Goal: Obtain resource: Obtain resource

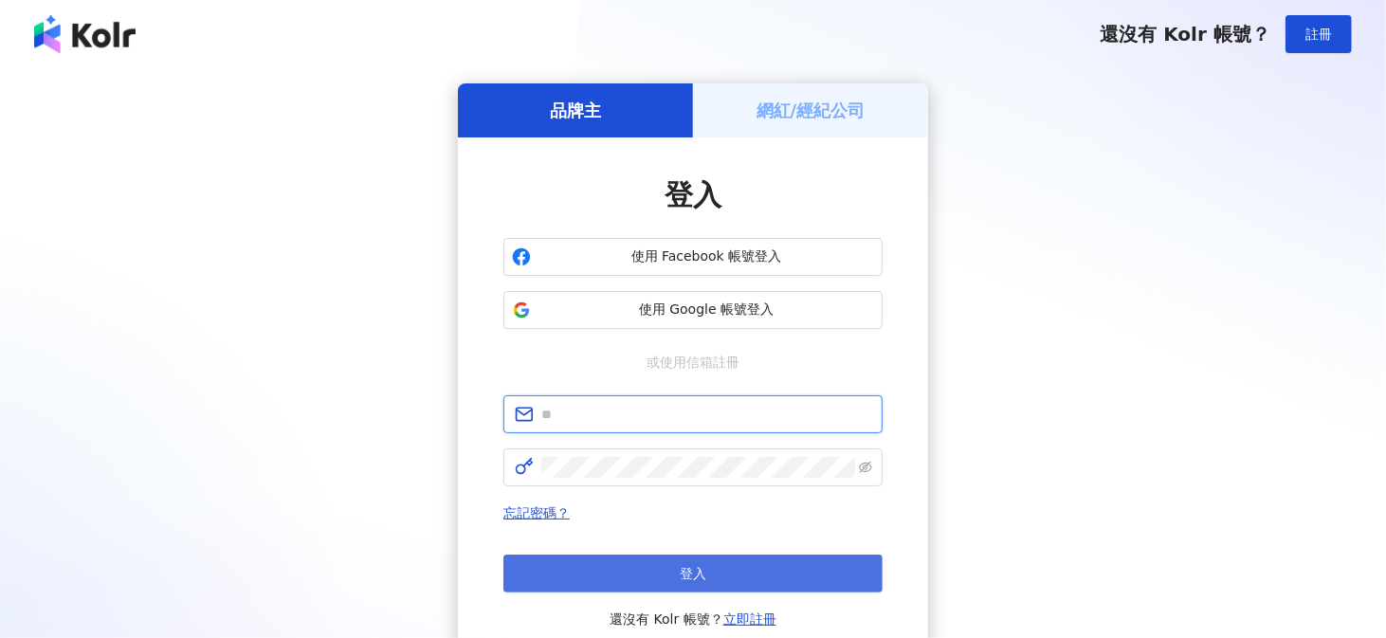
type input "**********"
click at [668, 555] on button "登入" at bounding box center [692, 574] width 379 height 38
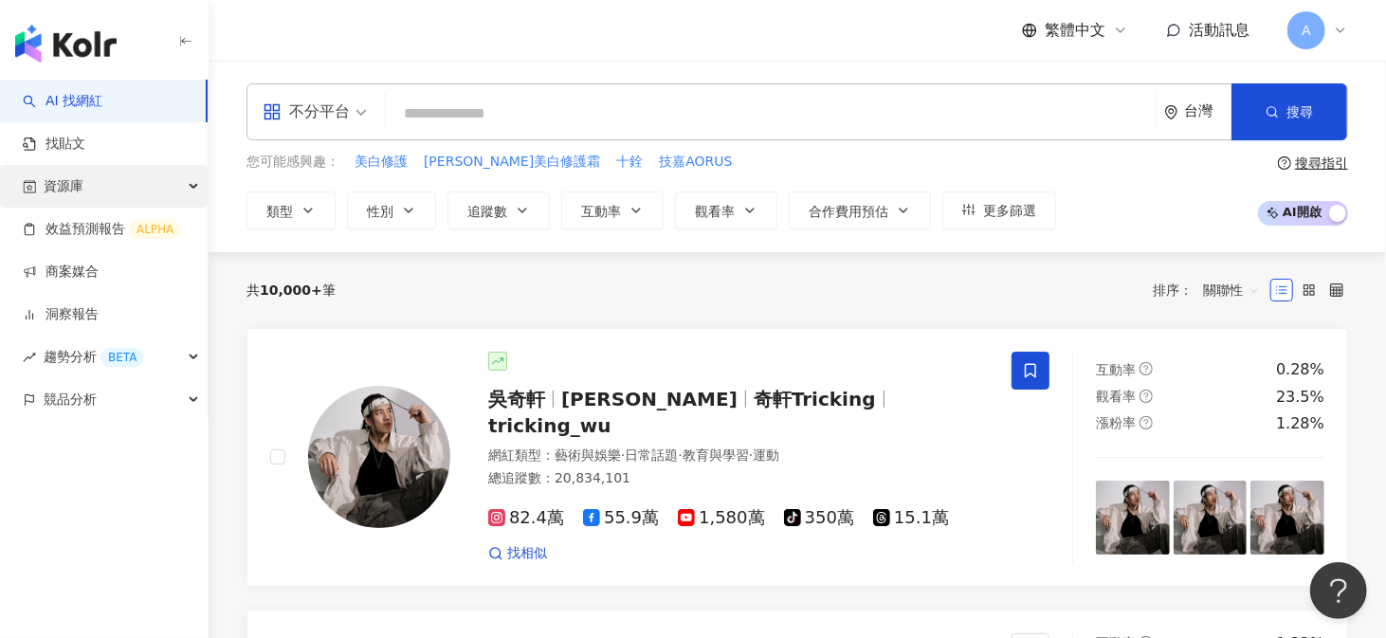
click at [74, 182] on span "資源庫" at bounding box center [64, 186] width 40 height 43
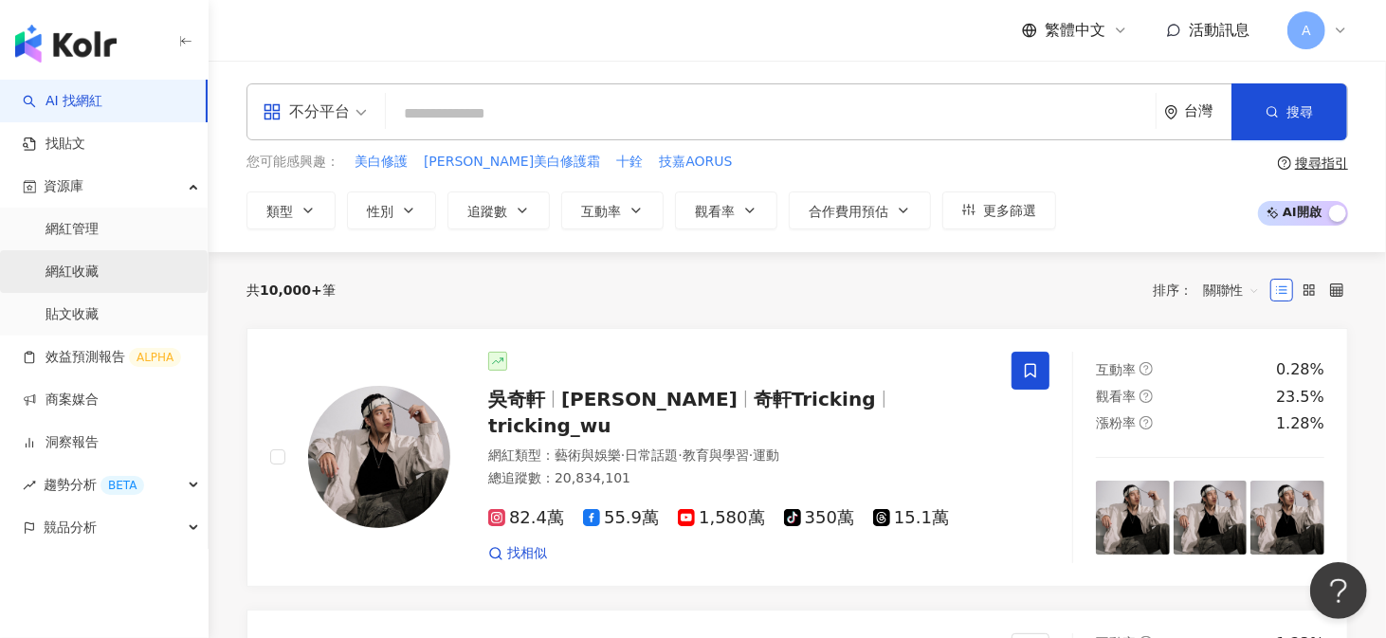
click at [75, 275] on link "網紅收藏" at bounding box center [72, 272] width 53 height 19
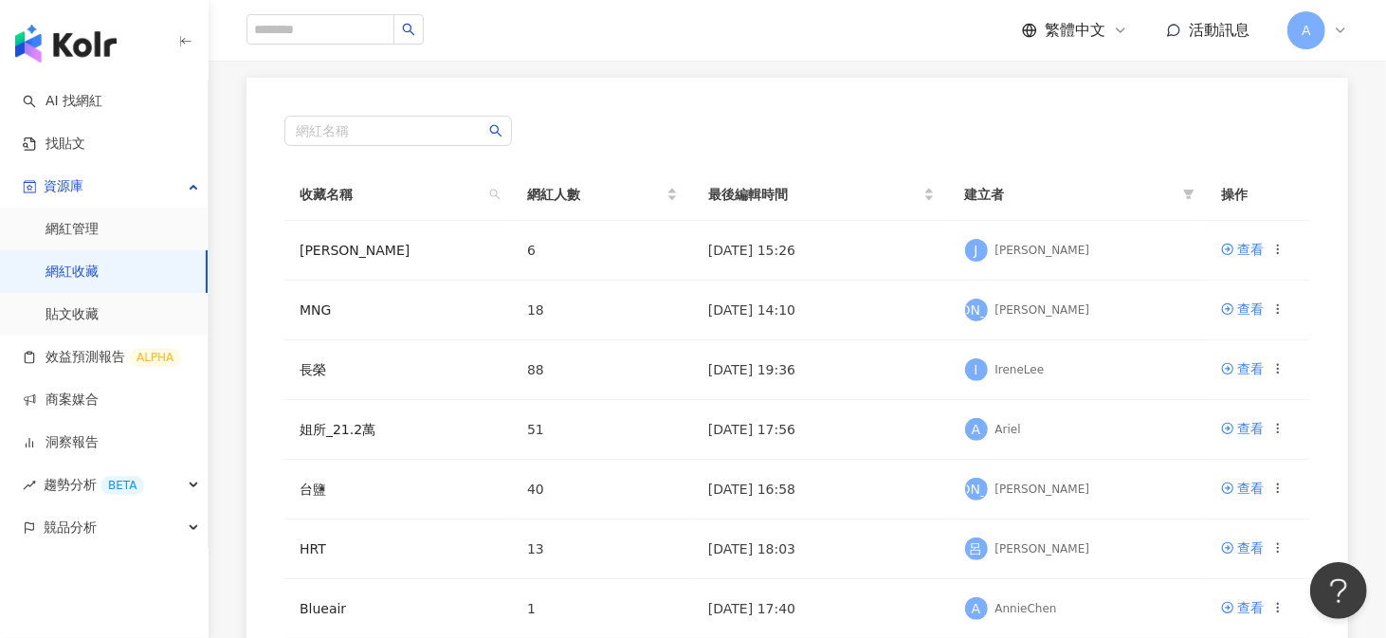
scroll to position [284, 0]
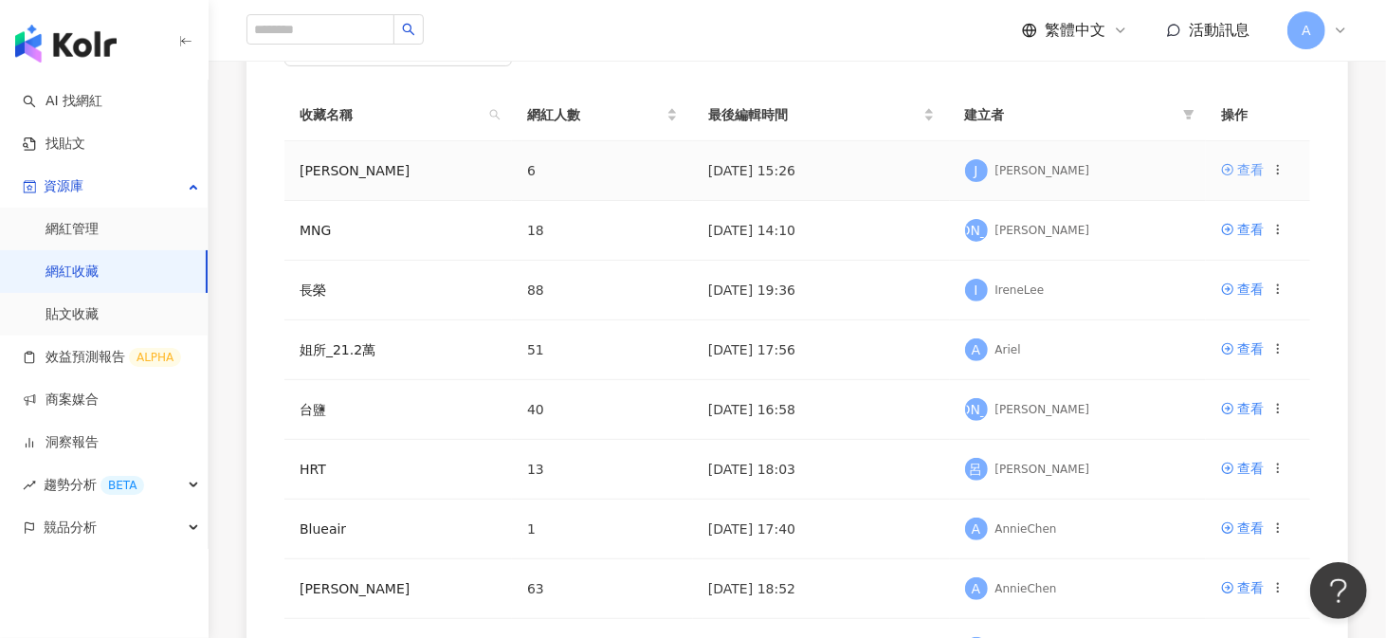
click at [1253, 174] on div "查看" at bounding box center [1250, 169] width 27 height 21
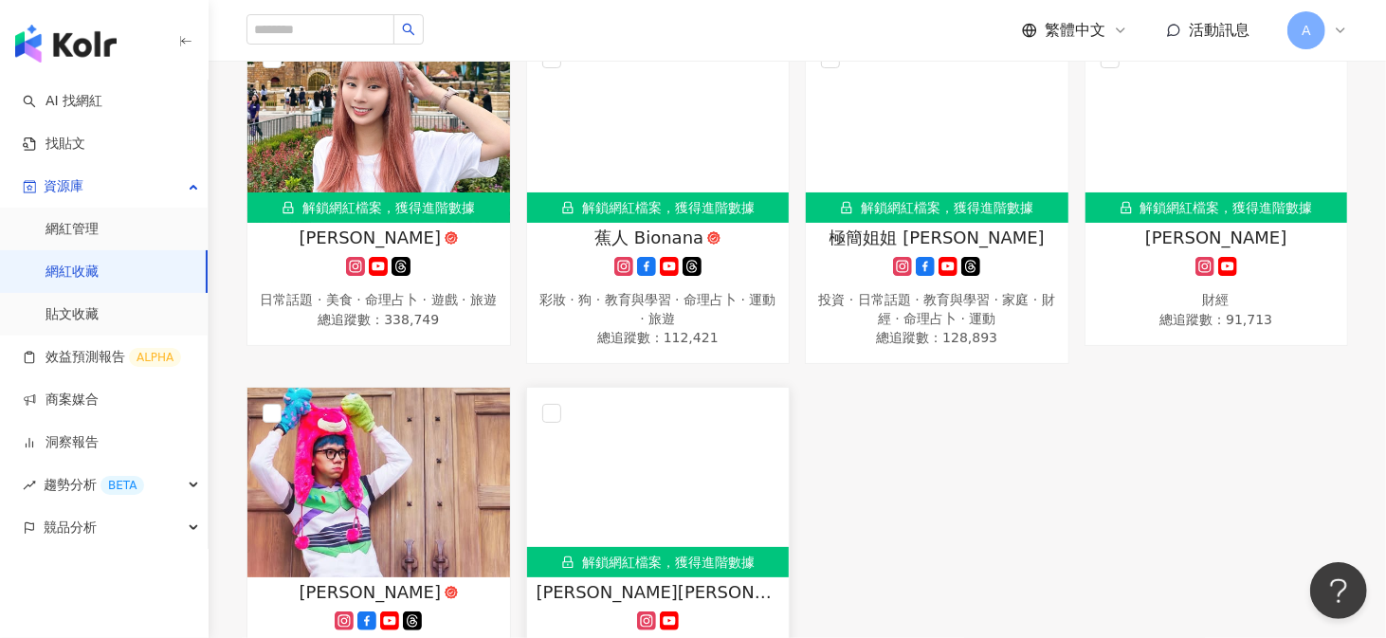
scroll to position [190, 0]
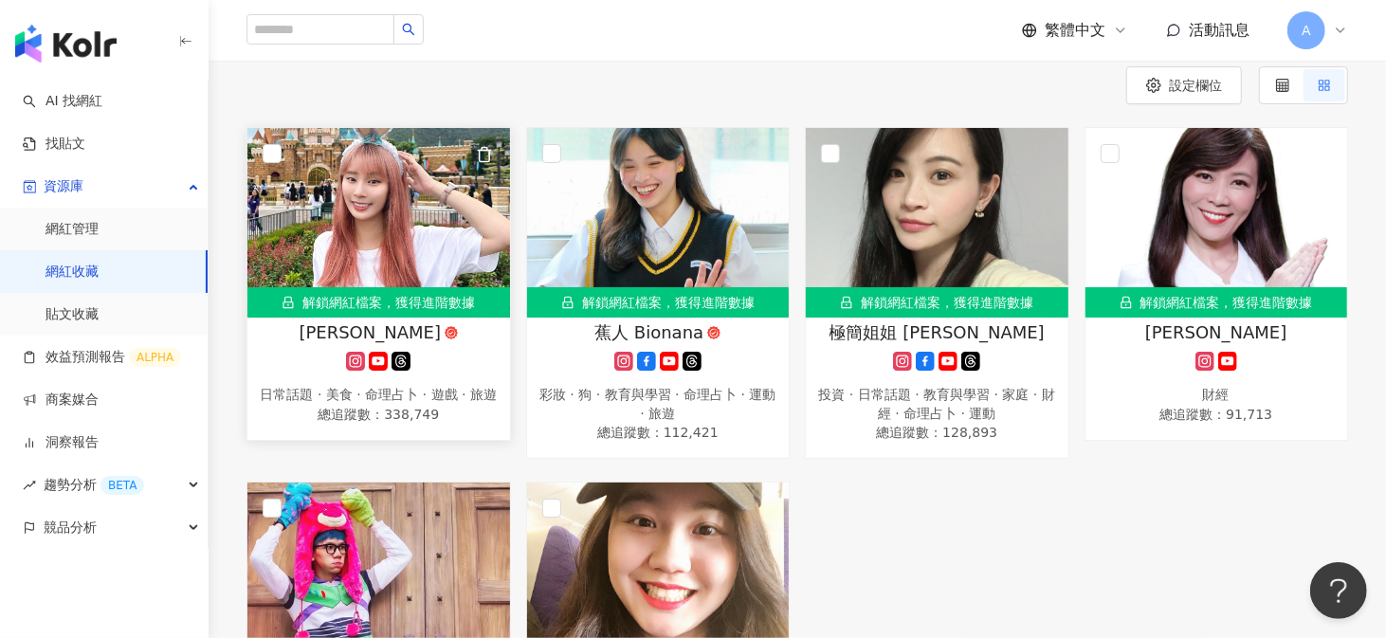
click at [396, 225] on img at bounding box center [378, 223] width 263 height 190
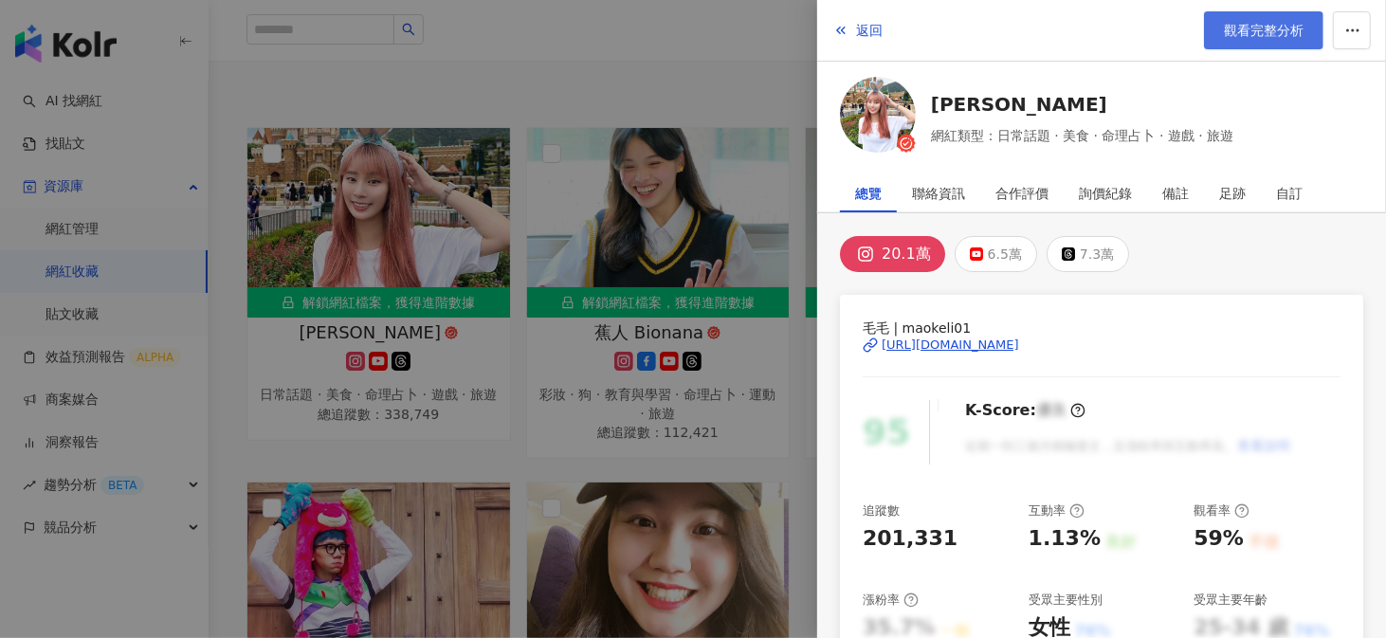
click at [1243, 25] on span "觀看完整分析" at bounding box center [1264, 30] width 80 height 15
click at [878, 28] on span "返回" at bounding box center [869, 30] width 27 height 15
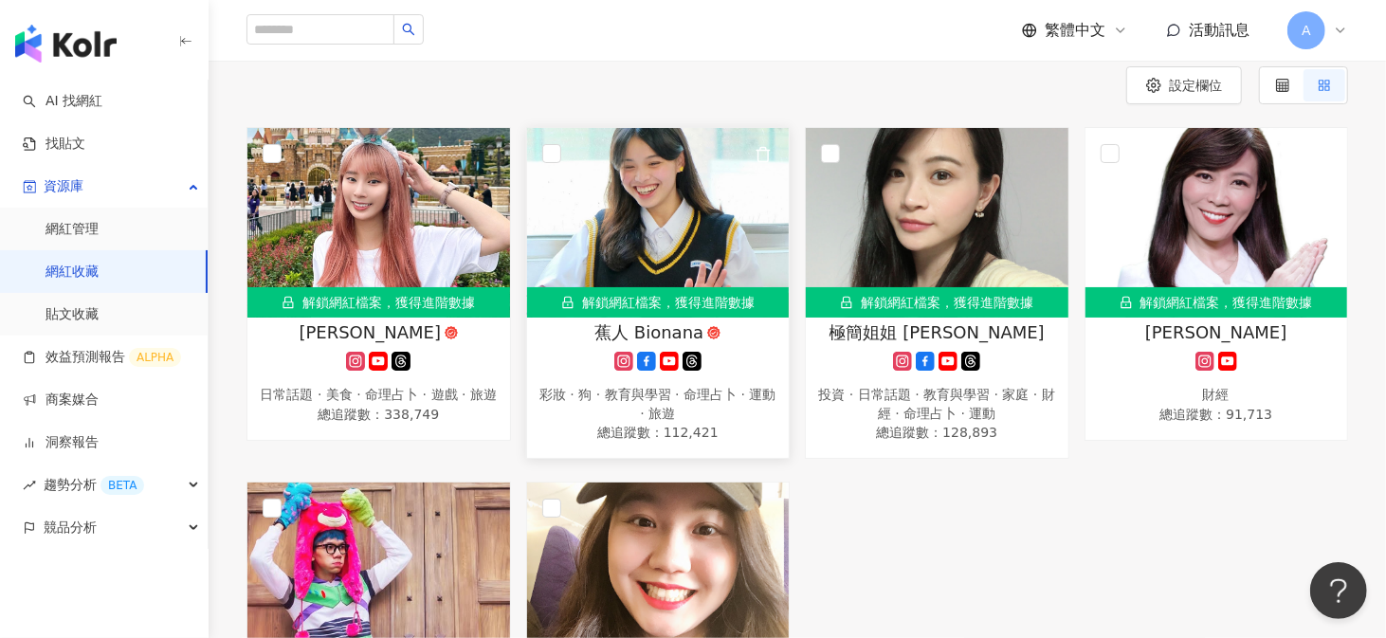
click at [608, 218] on img at bounding box center [658, 223] width 263 height 190
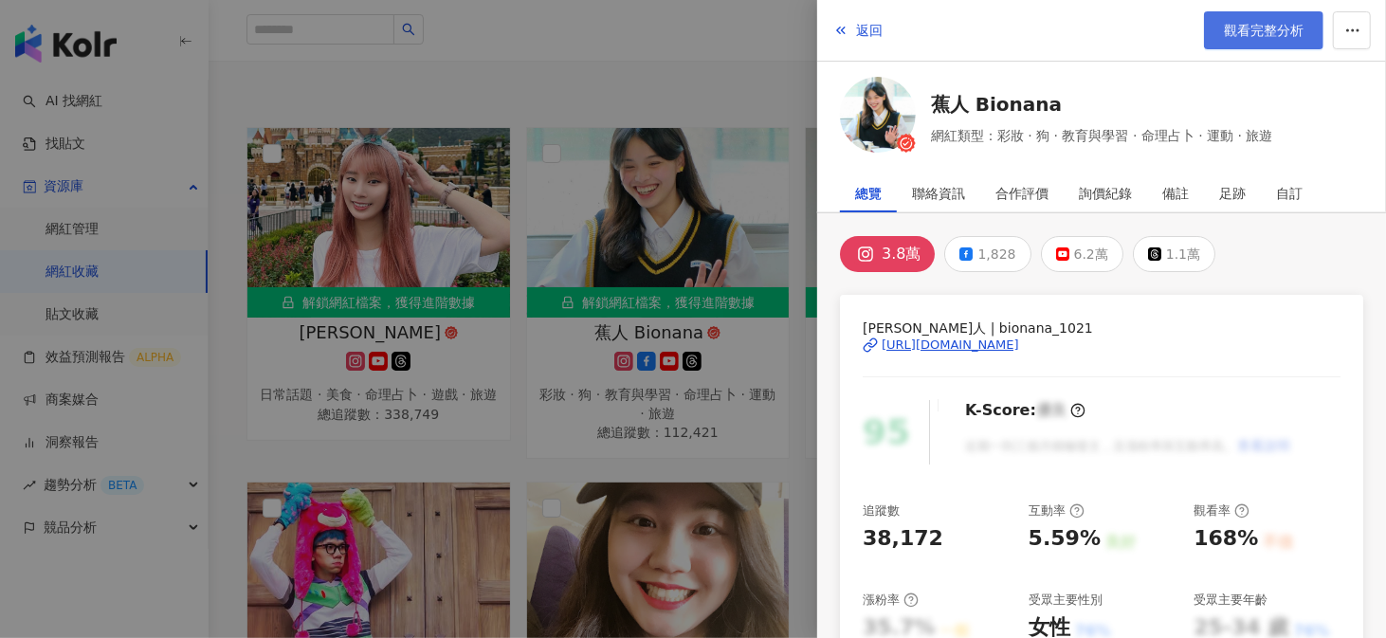
click at [1284, 33] on span "觀看完整分析" at bounding box center [1264, 30] width 80 height 15
click at [704, 90] on div at bounding box center [693, 319] width 1386 height 638
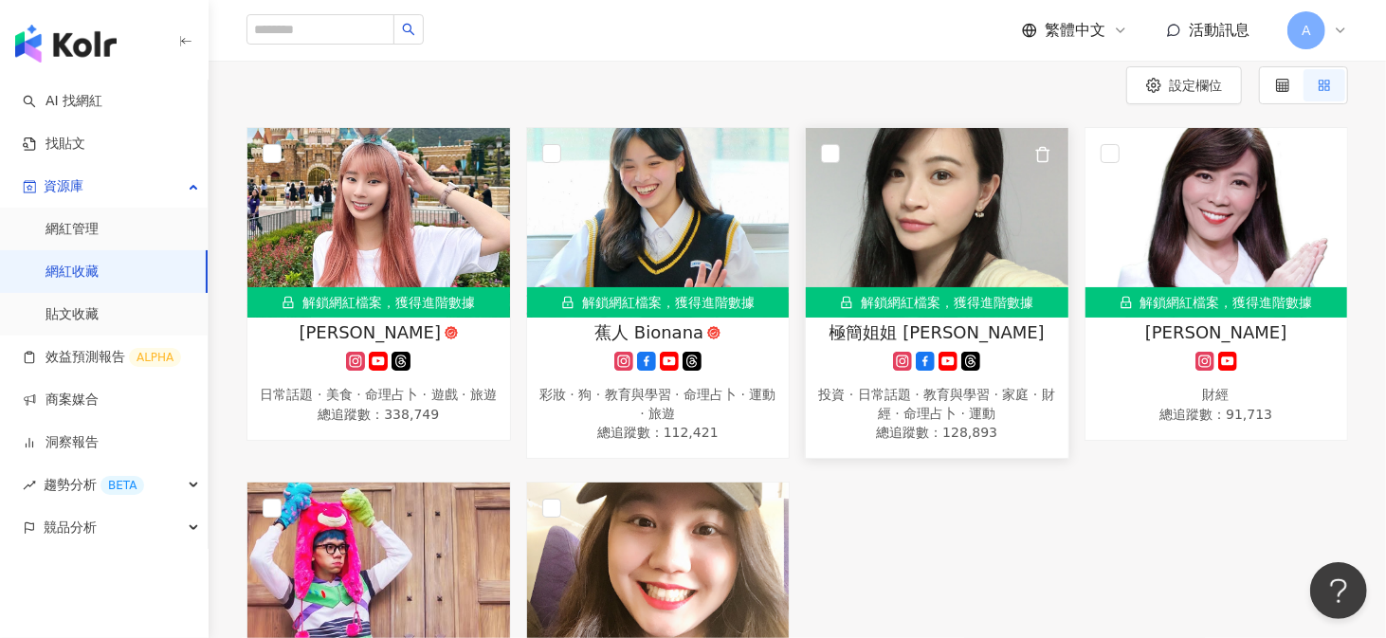
click at [942, 255] on img at bounding box center [937, 223] width 263 height 190
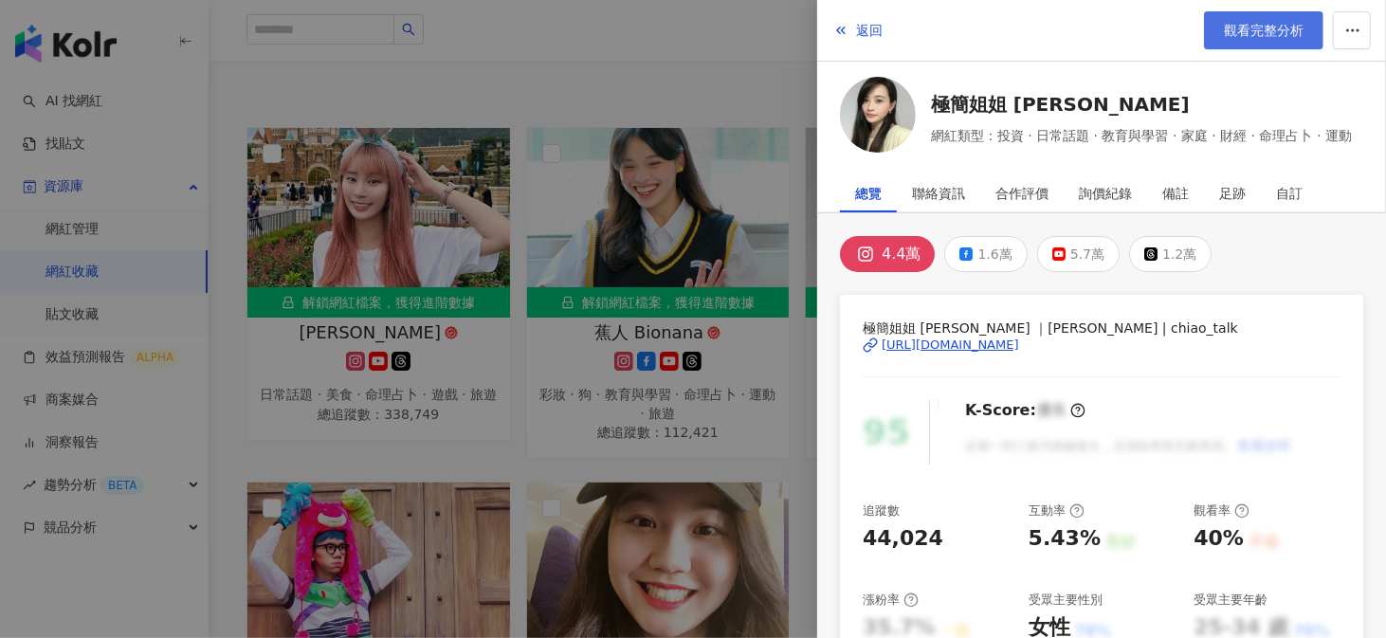
click at [1253, 28] on span "觀看完整分析" at bounding box center [1264, 30] width 80 height 15
click at [220, 255] on div at bounding box center [693, 319] width 1386 height 638
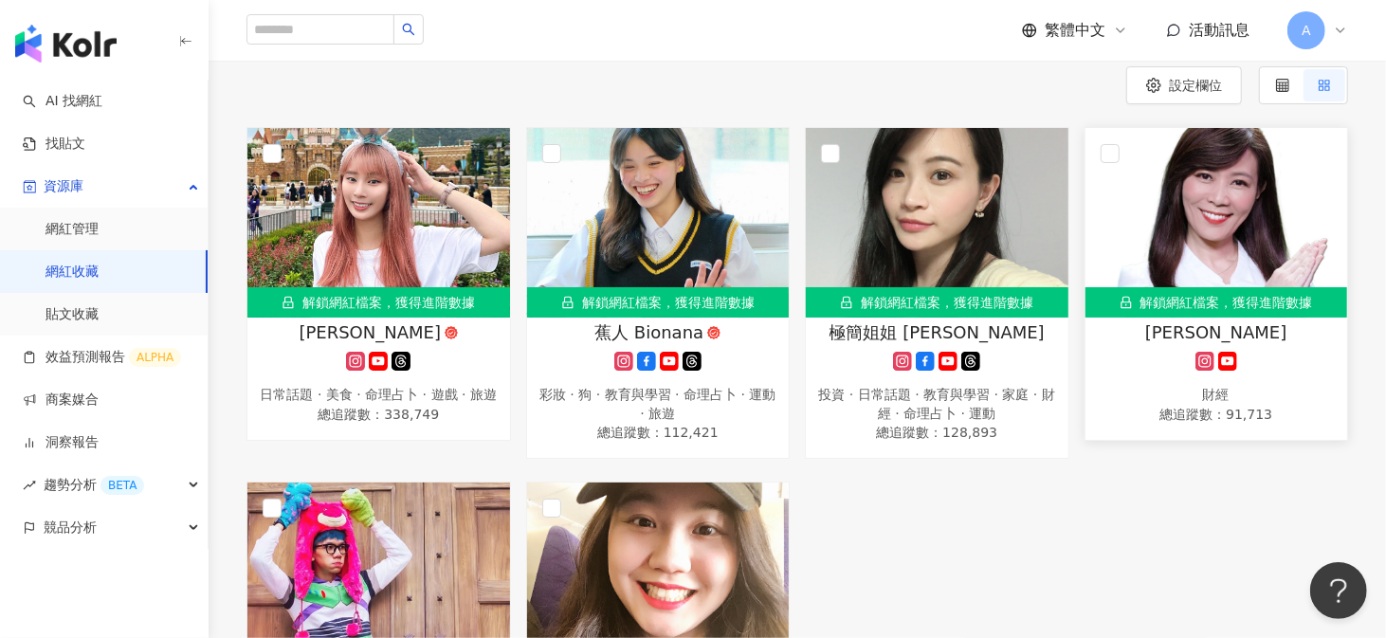
click at [1155, 247] on img at bounding box center [1217, 223] width 263 height 190
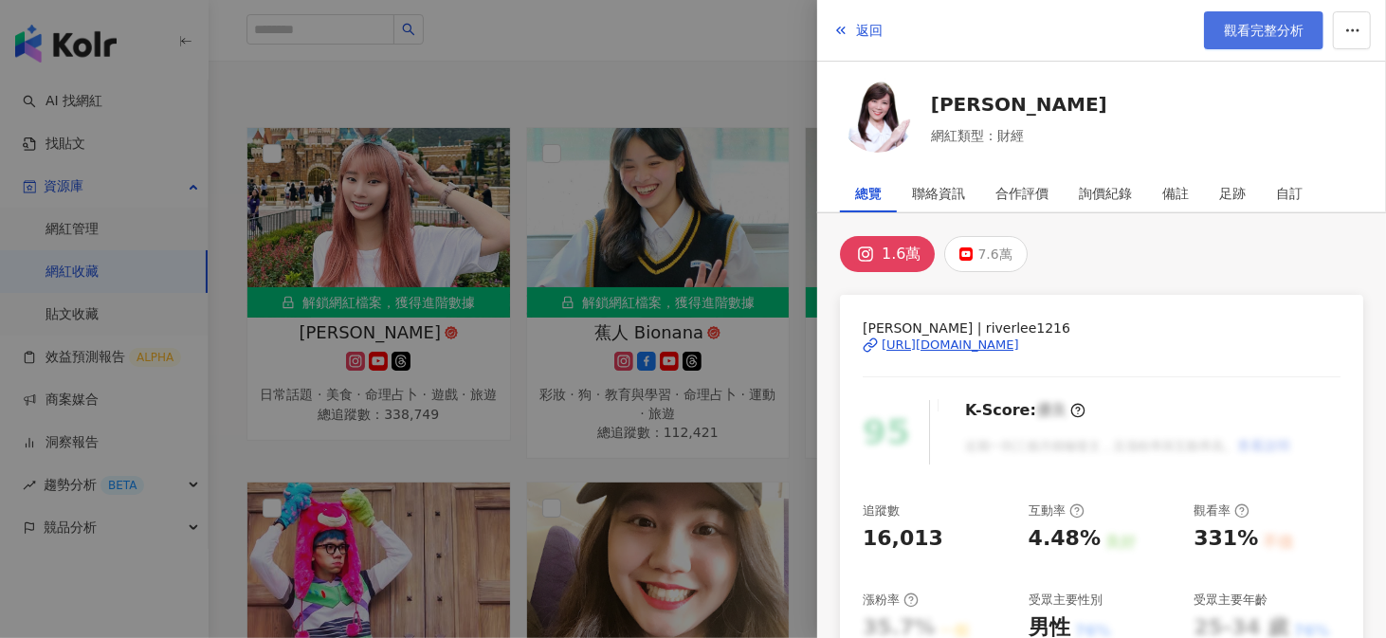
click at [1258, 36] on span "觀看完整分析" at bounding box center [1264, 30] width 80 height 15
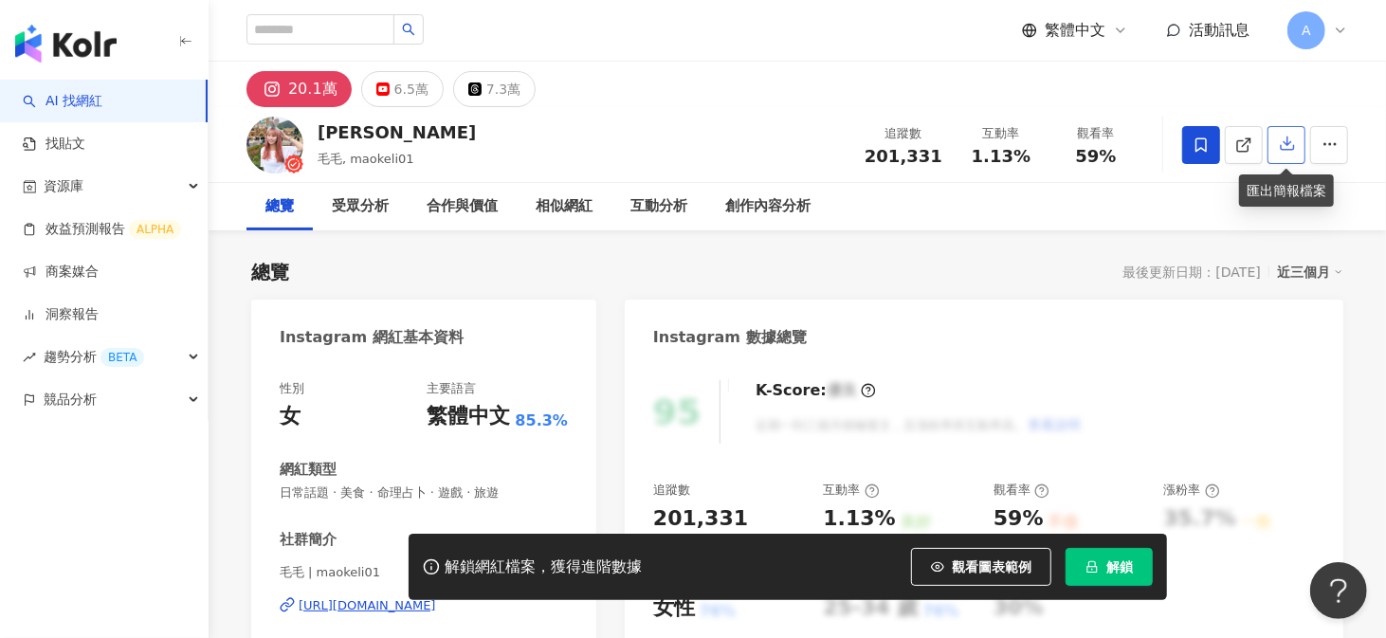
click at [1286, 152] on icon "button" at bounding box center [1287, 143] width 17 height 17
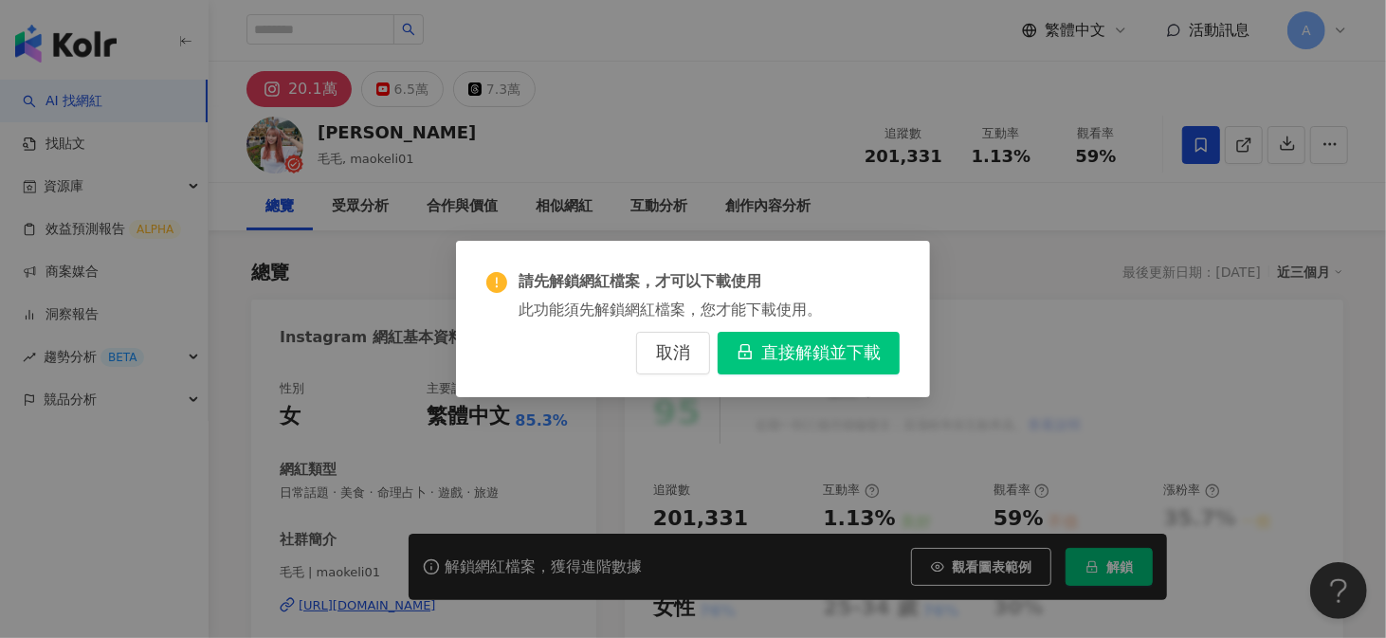
click at [755, 361] on button "直接解鎖並下載" at bounding box center [809, 353] width 182 height 43
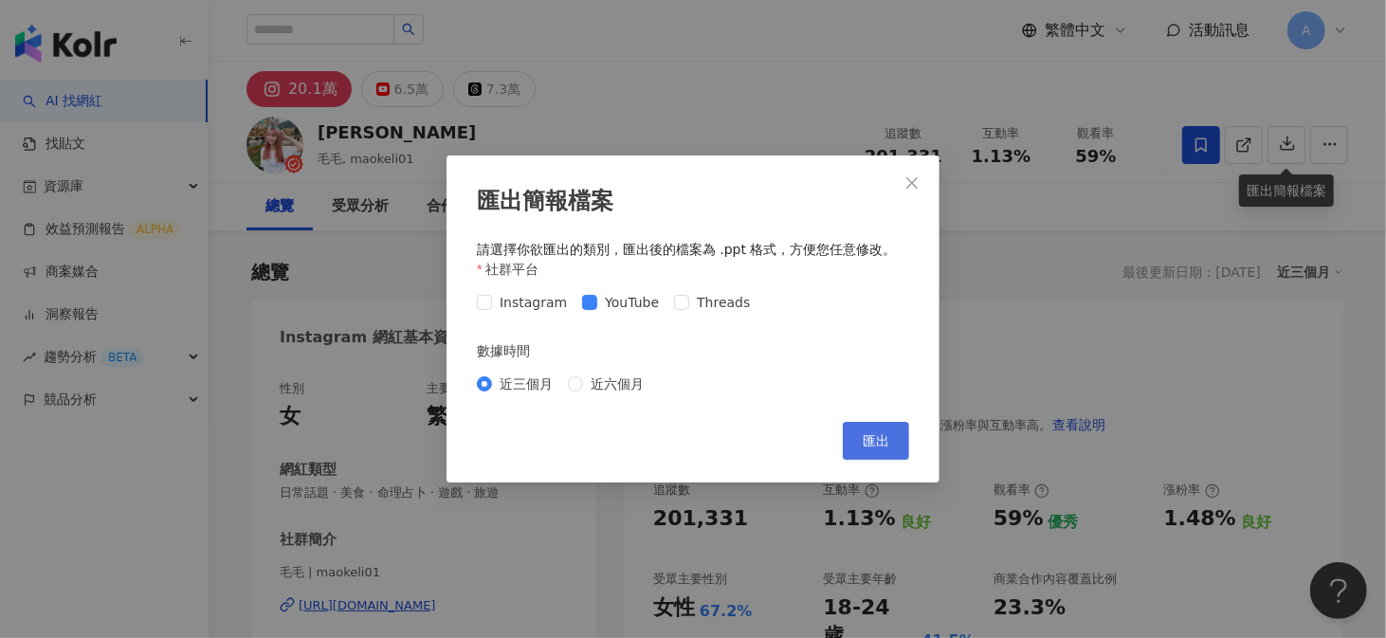
click at [875, 433] on span "匯出" at bounding box center [876, 440] width 27 height 15
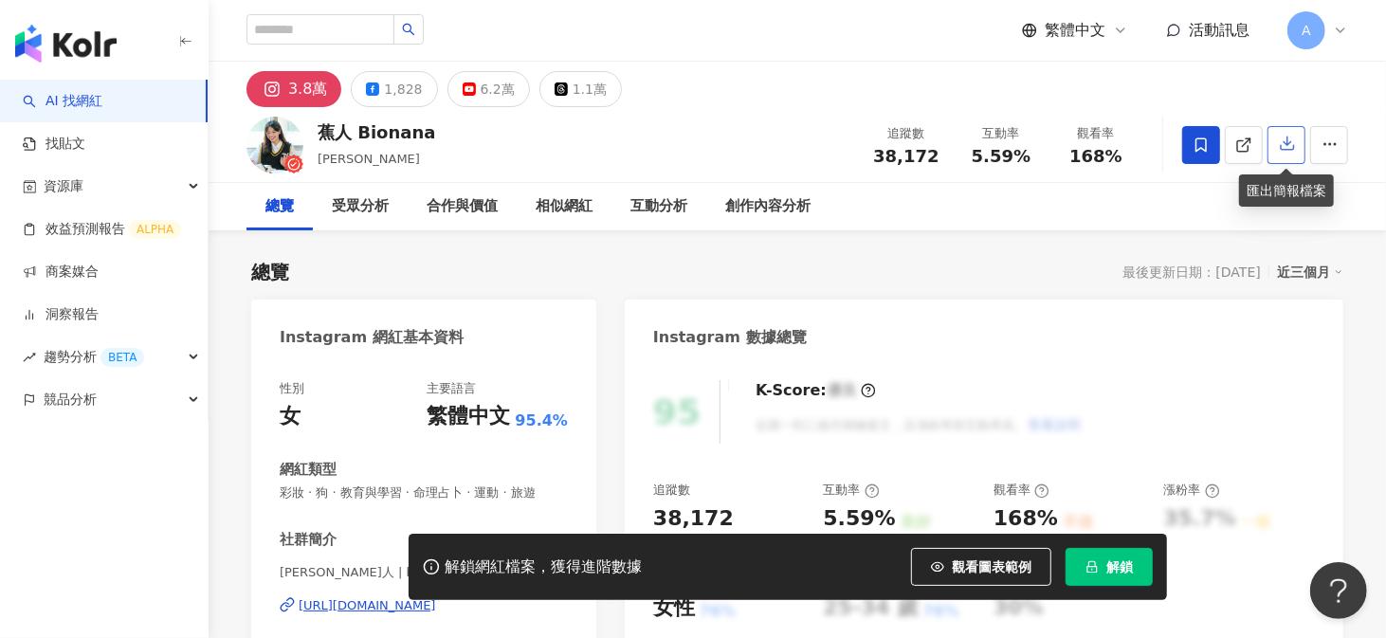
click at [1289, 141] on icon "button" at bounding box center [1287, 143] width 17 height 17
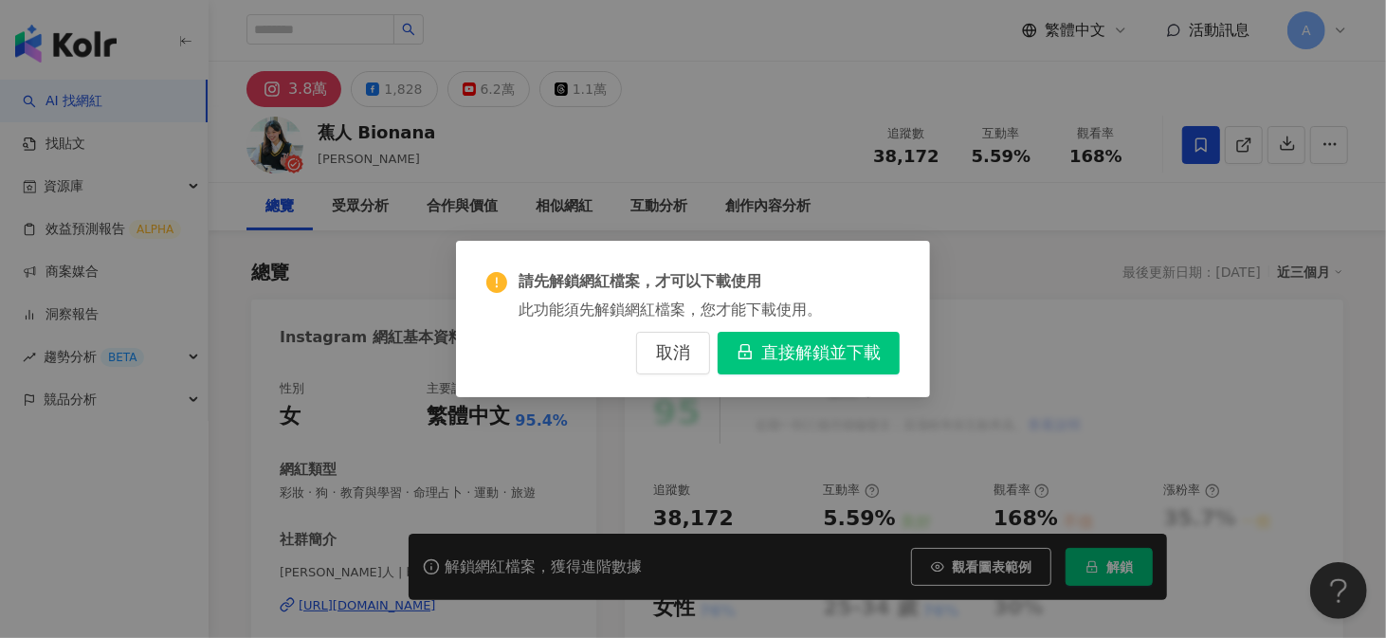
click at [831, 357] on span "直接解鎖並下載" at bounding box center [820, 353] width 119 height 21
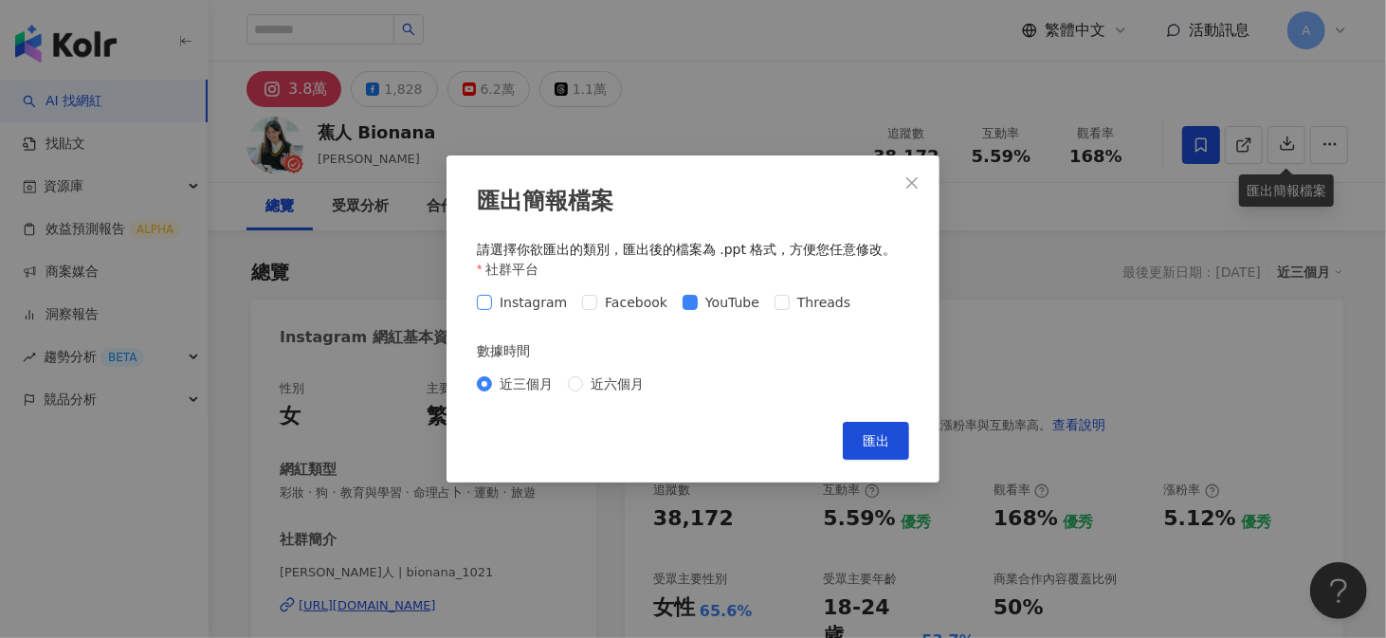
click at [492, 298] on span "Instagram" at bounding box center [533, 302] width 82 height 21
click at [887, 435] on span "匯出" at bounding box center [876, 440] width 27 height 15
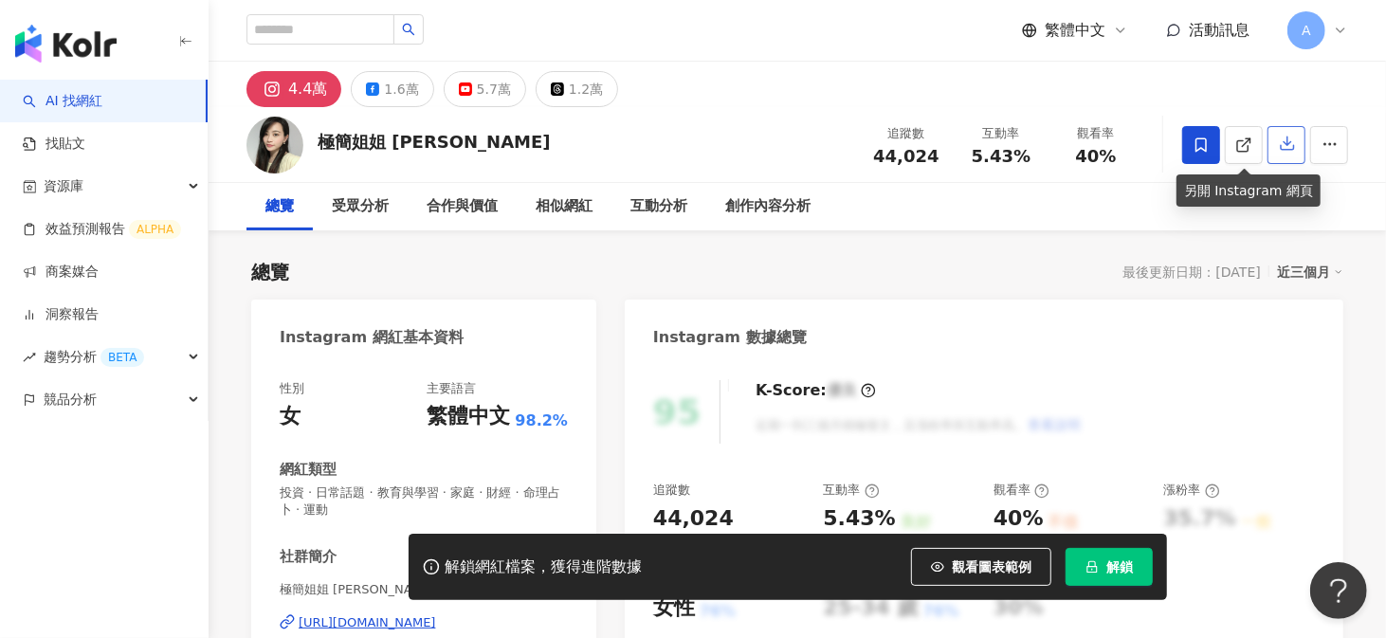
click at [1288, 150] on icon "button" at bounding box center [1287, 143] width 17 height 17
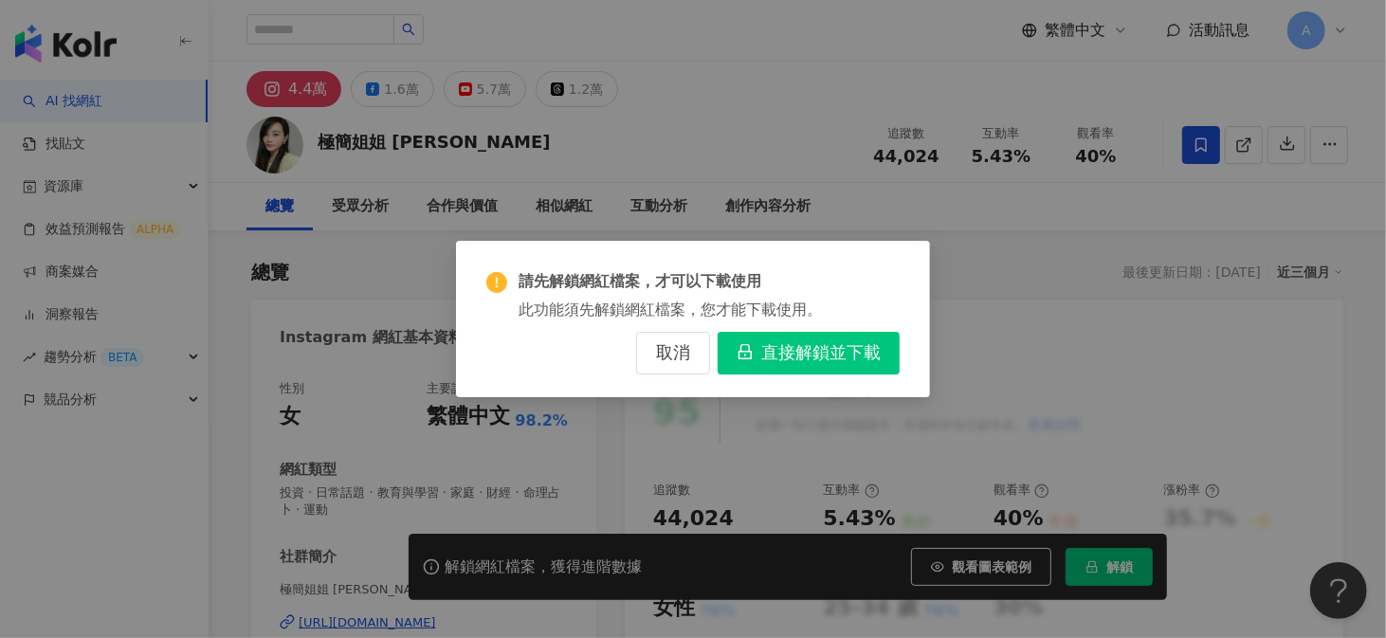
click at [849, 365] on button "直接解鎖並下載" at bounding box center [809, 353] width 182 height 43
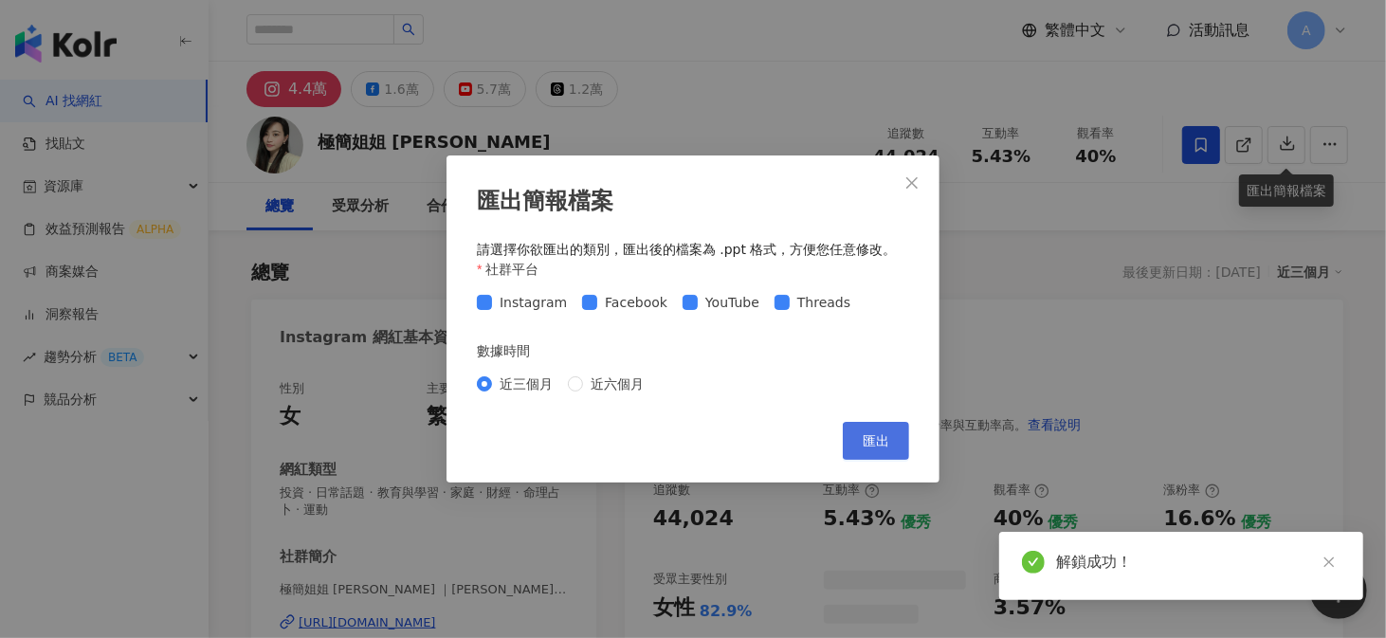
click at [867, 441] on span "匯出" at bounding box center [876, 440] width 27 height 15
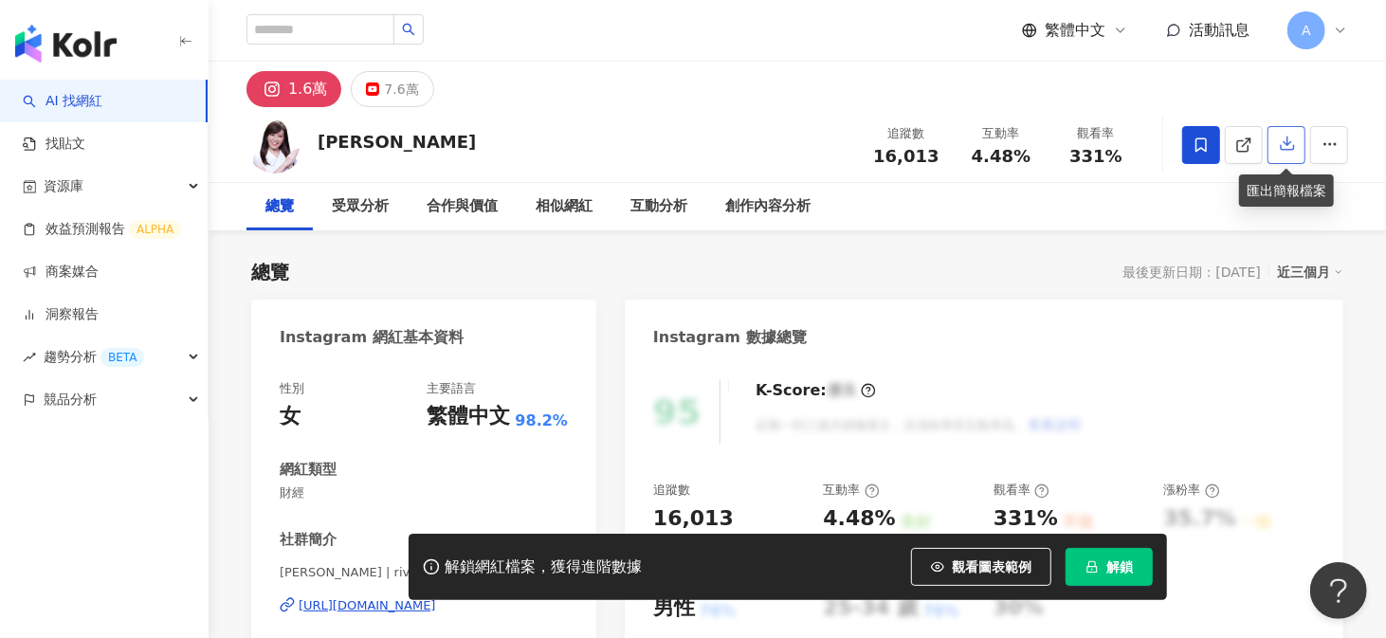
click at [1294, 147] on icon "button" at bounding box center [1287, 143] width 13 height 13
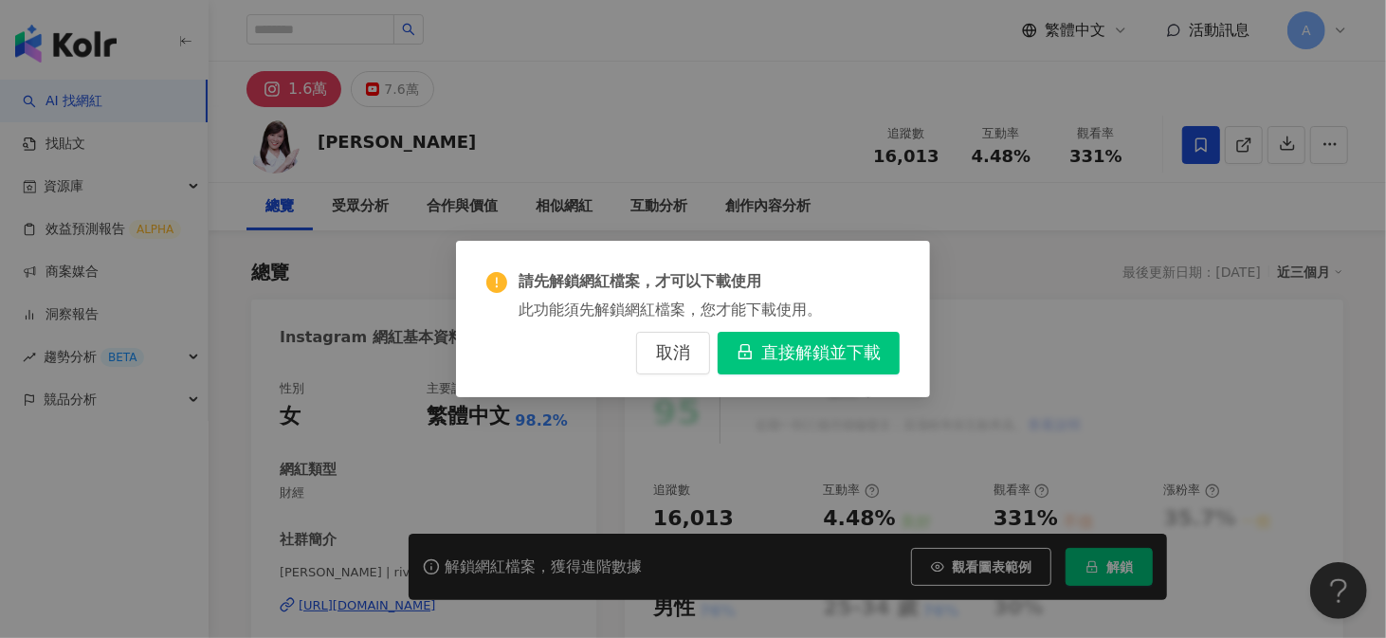
click at [777, 364] on span "直接解鎖並下載" at bounding box center [820, 353] width 119 height 21
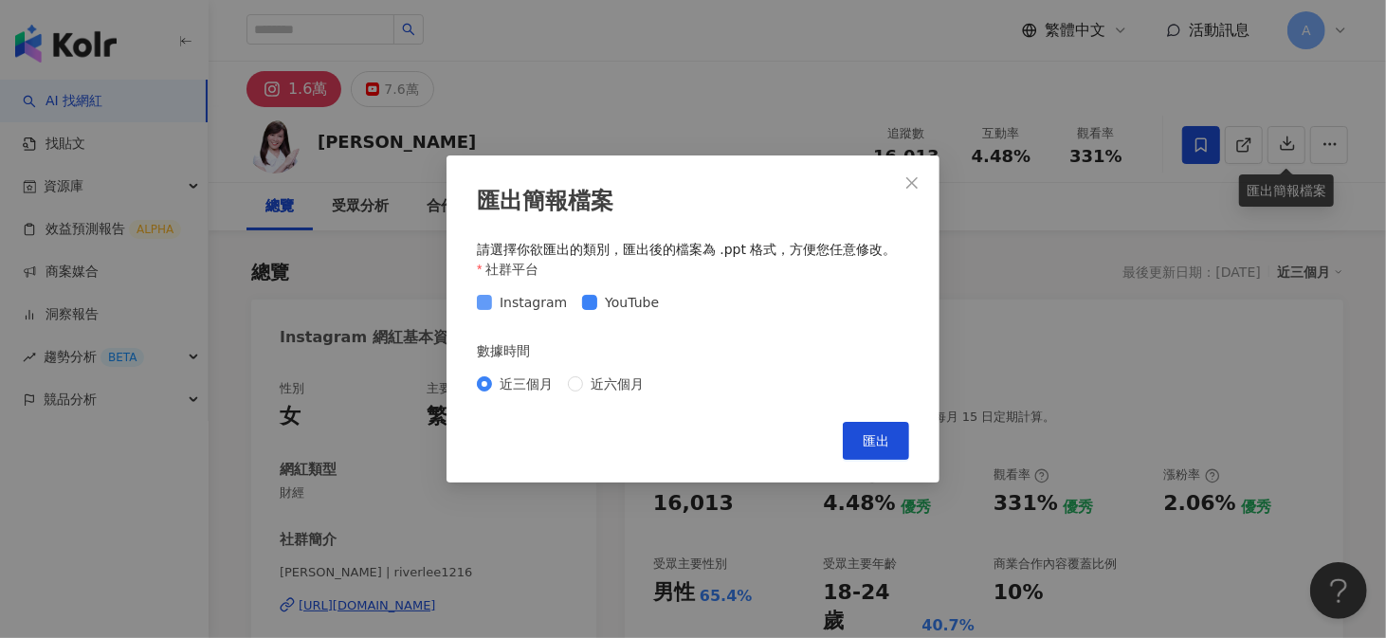
click at [482, 310] on label "Instagram" at bounding box center [526, 302] width 98 height 21
click at [865, 438] on span "匯出" at bounding box center [876, 440] width 27 height 15
